Goal: Information Seeking & Learning: Learn about a topic

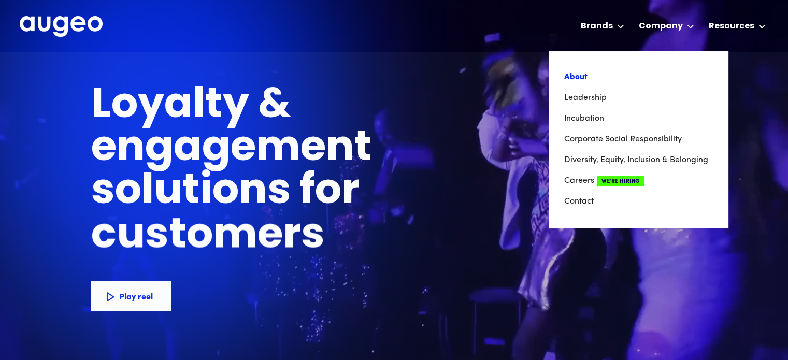
click at [579, 78] on link "About" at bounding box center [638, 77] width 148 height 21
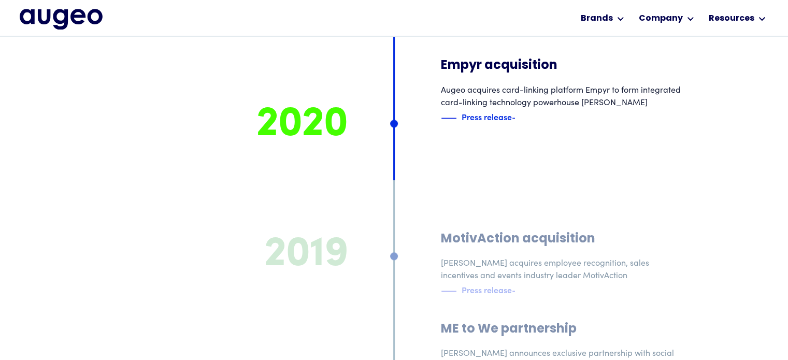
scroll to position [5120, 0]
